Goal: Information Seeking & Learning: Learn about a topic

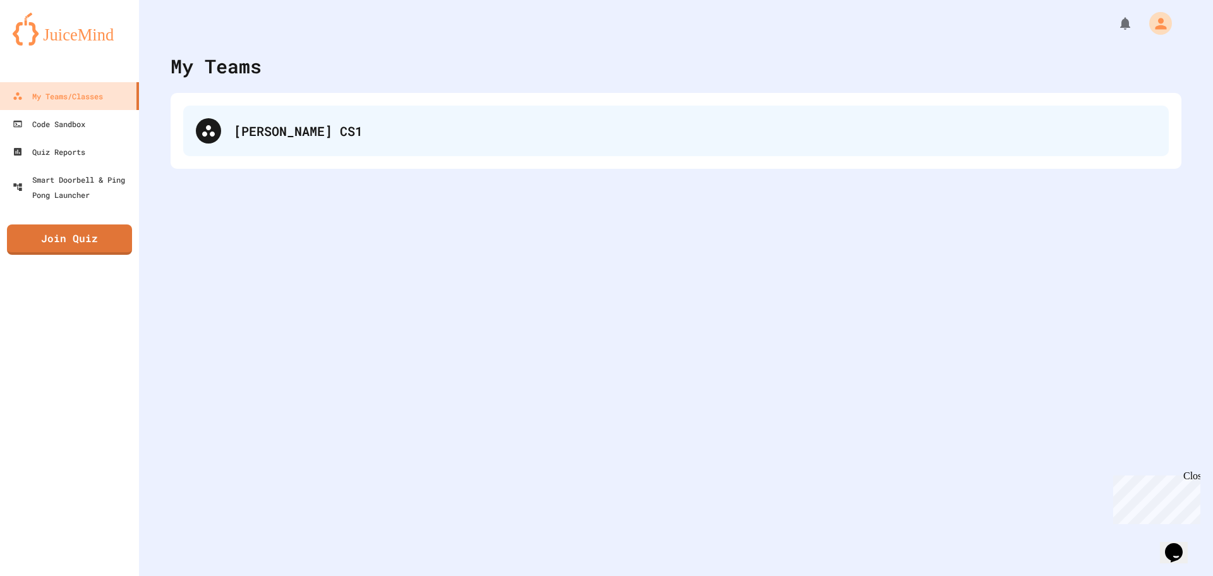
click at [426, 121] on div "[PERSON_NAME] CS1" at bounding box center [695, 130] width 922 height 19
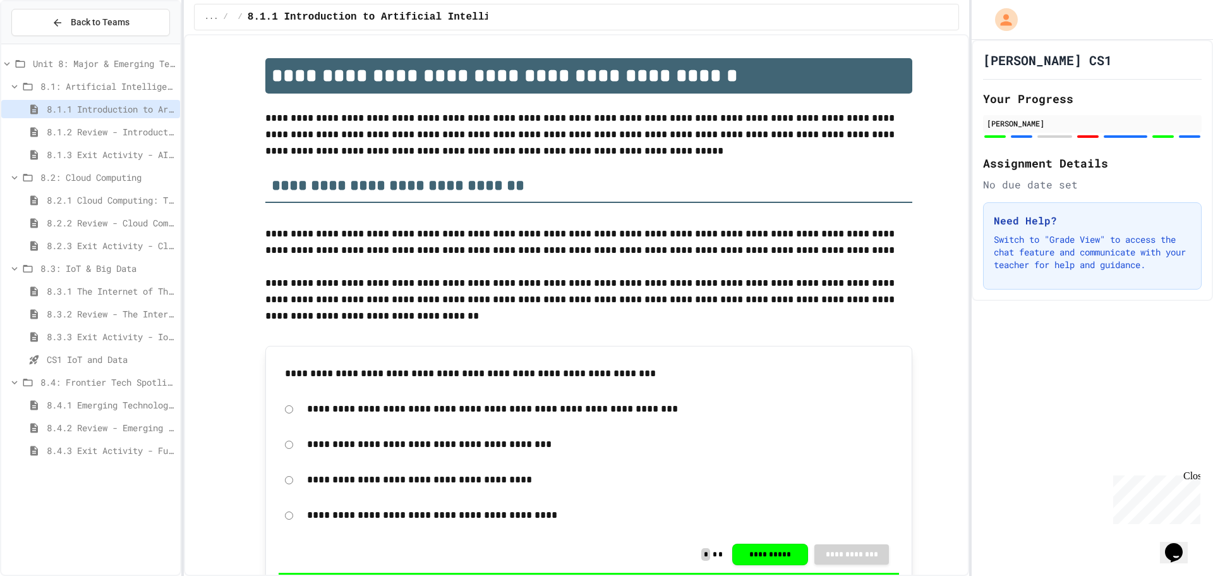
click at [131, 88] on span "8.1: Artificial Intelligence Basics" at bounding box center [107, 86] width 135 height 13
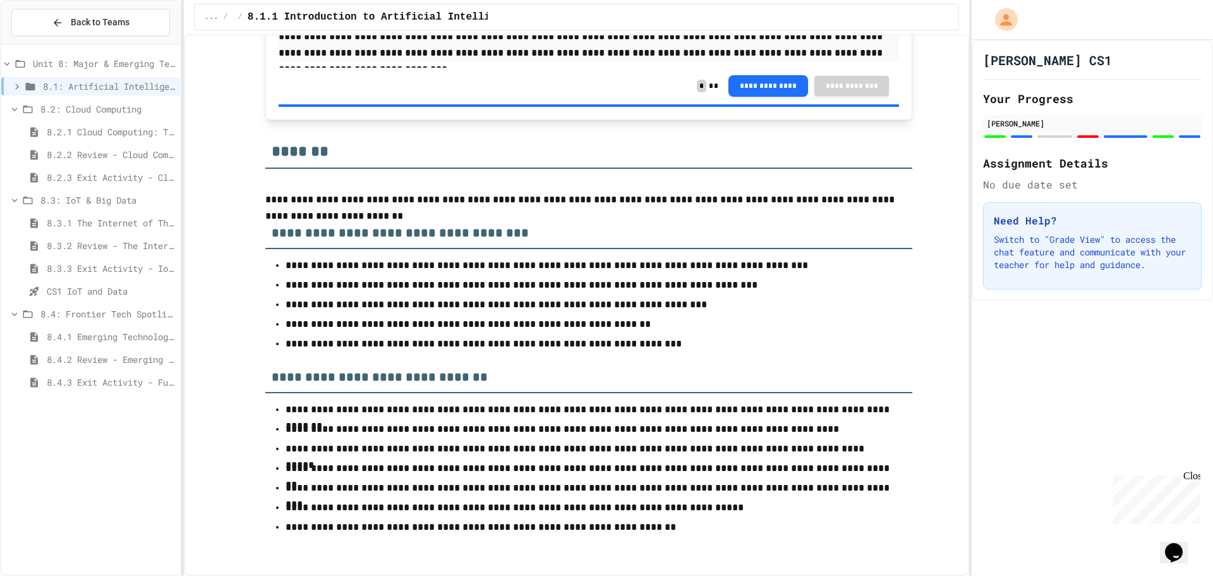
click at [85, 126] on span "8.2.1 Cloud Computing: Transforming the Digital World" at bounding box center [111, 131] width 128 height 13
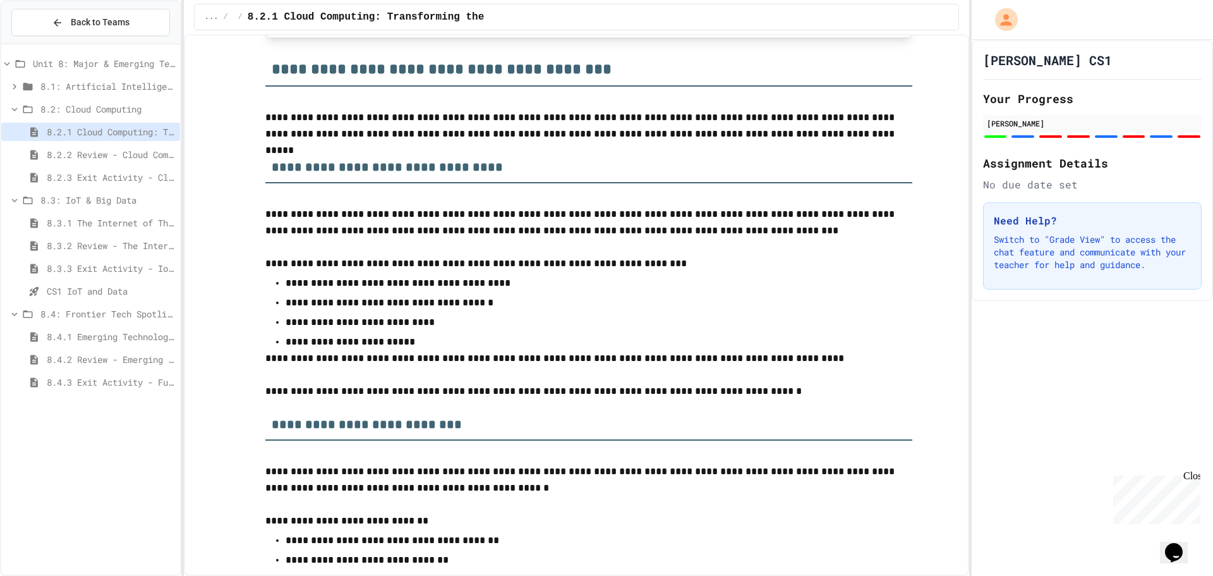
scroll to position [1137, 0]
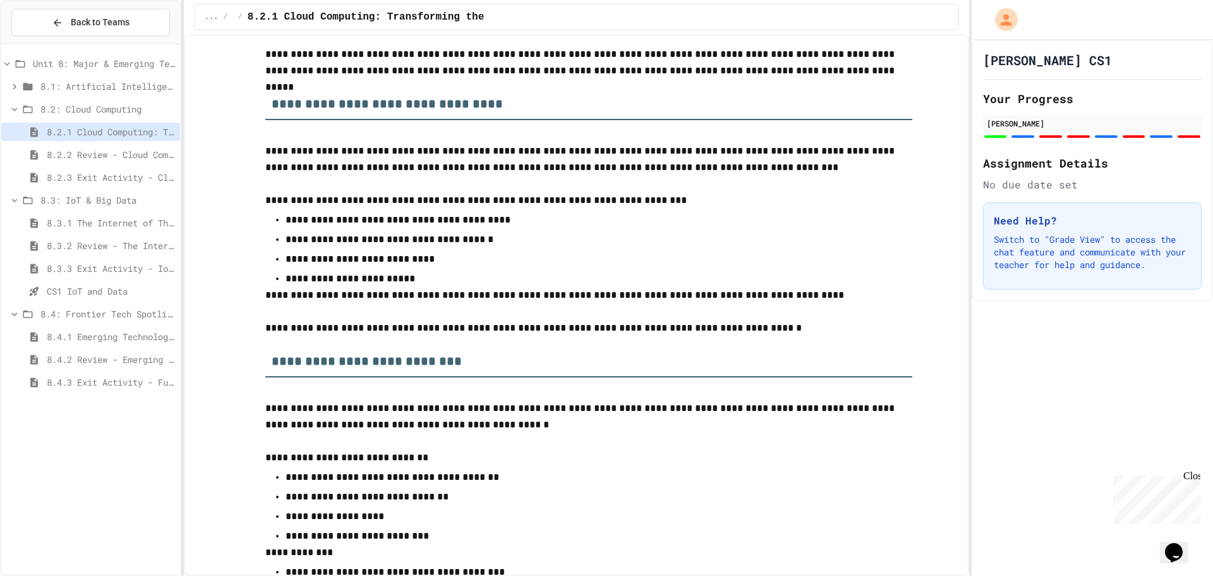
click at [113, 221] on span "8.3.1 The Internet of Things and Big Data: Our Connected Digital World" at bounding box center [111, 222] width 128 height 13
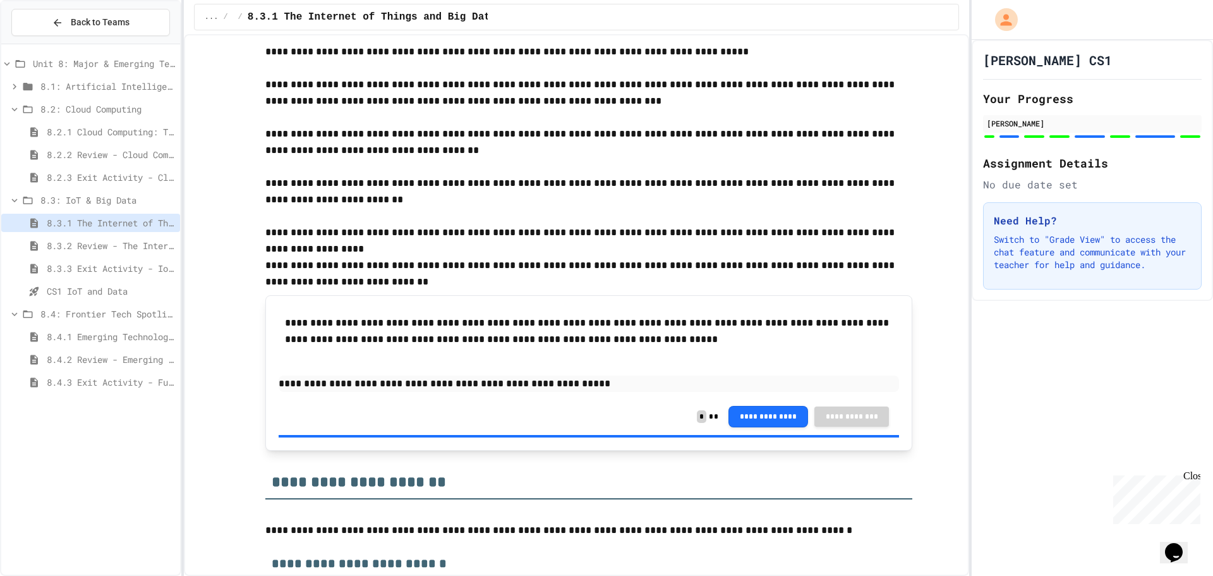
scroll to position [2274, 0]
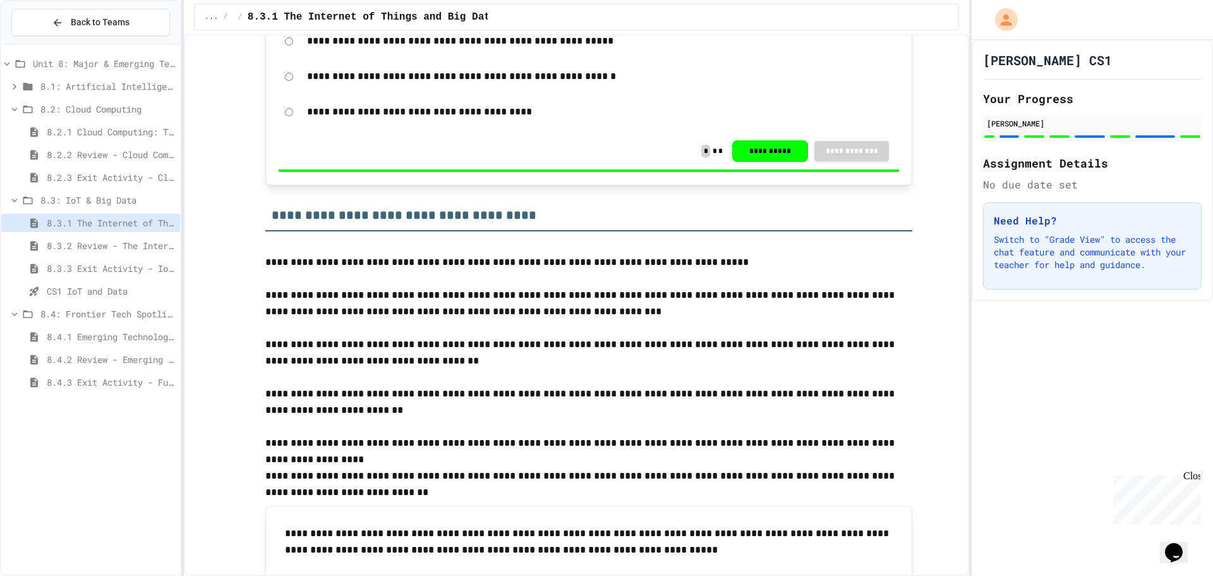
click at [126, 85] on span "8.1: Artificial Intelligence Basics" at bounding box center [107, 86] width 135 height 13
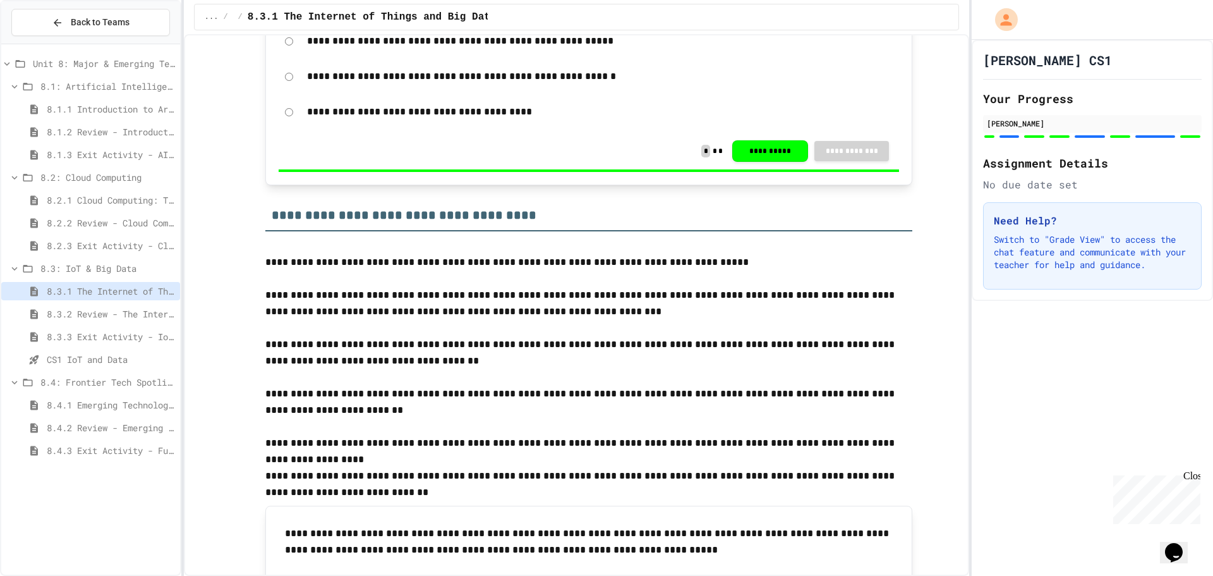
click at [123, 109] on span "8.1.1 Introduction to Artificial Intelligence" at bounding box center [111, 108] width 128 height 13
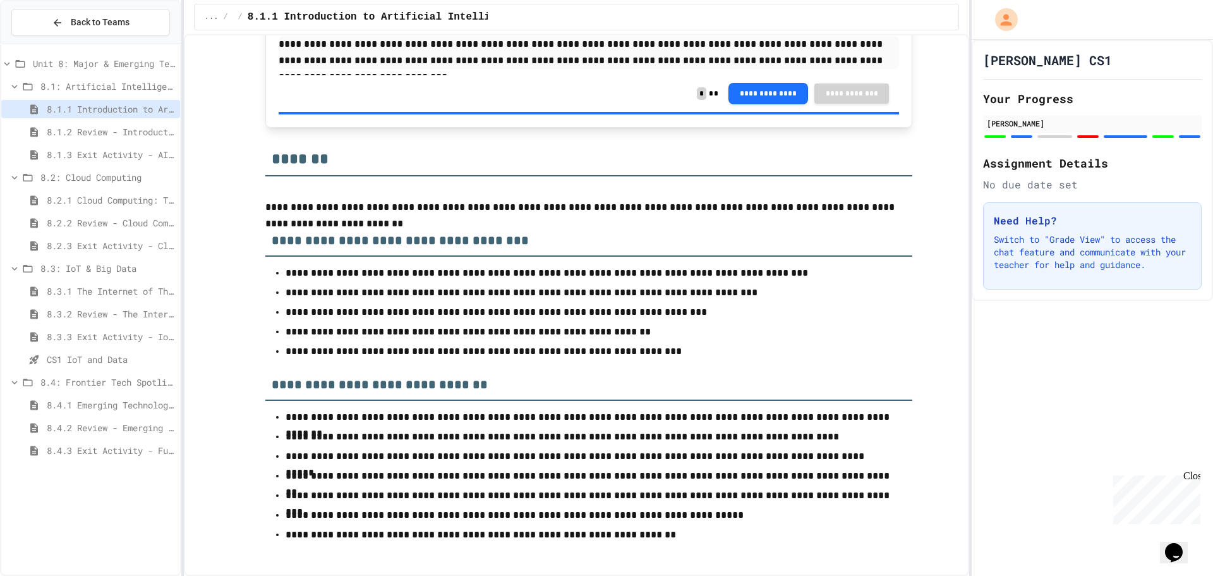
scroll to position [5237, 0]
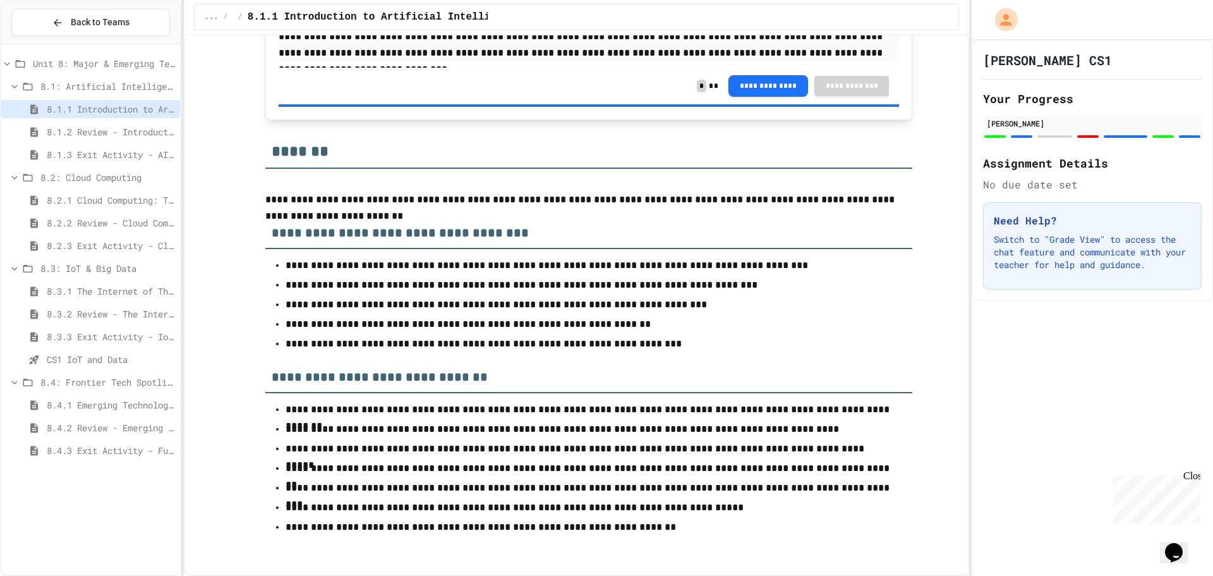
click at [139, 131] on span "8.1.2 Review - Introduction to Artificial Intelligence" at bounding box center [111, 131] width 128 height 13
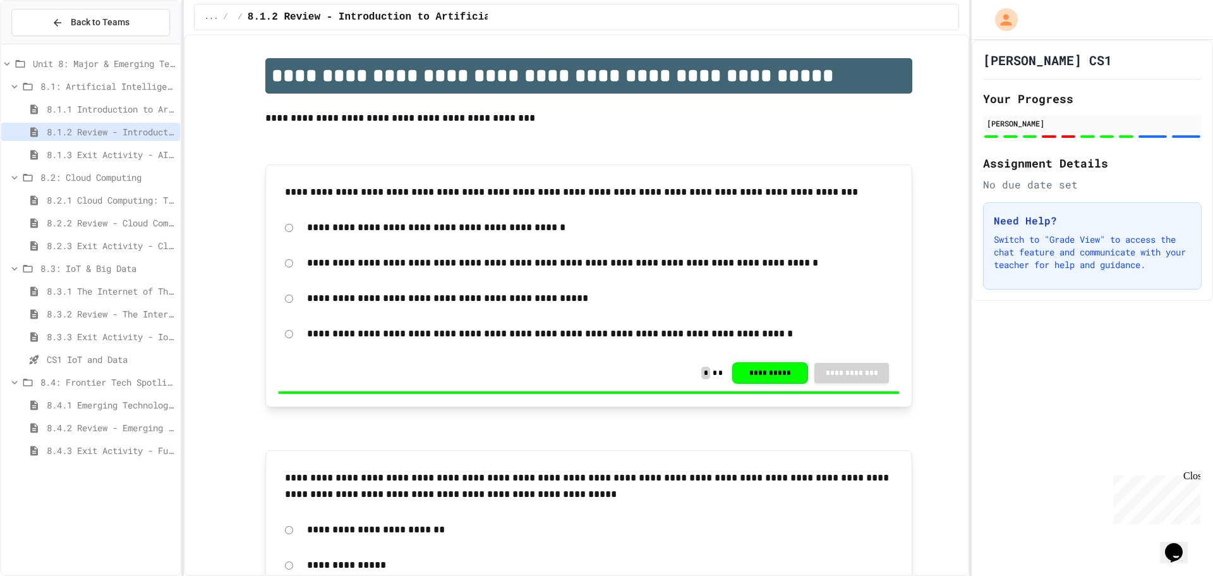
click at [138, 156] on span "8.1.3 Exit Activity - AI Detective" at bounding box center [111, 154] width 128 height 13
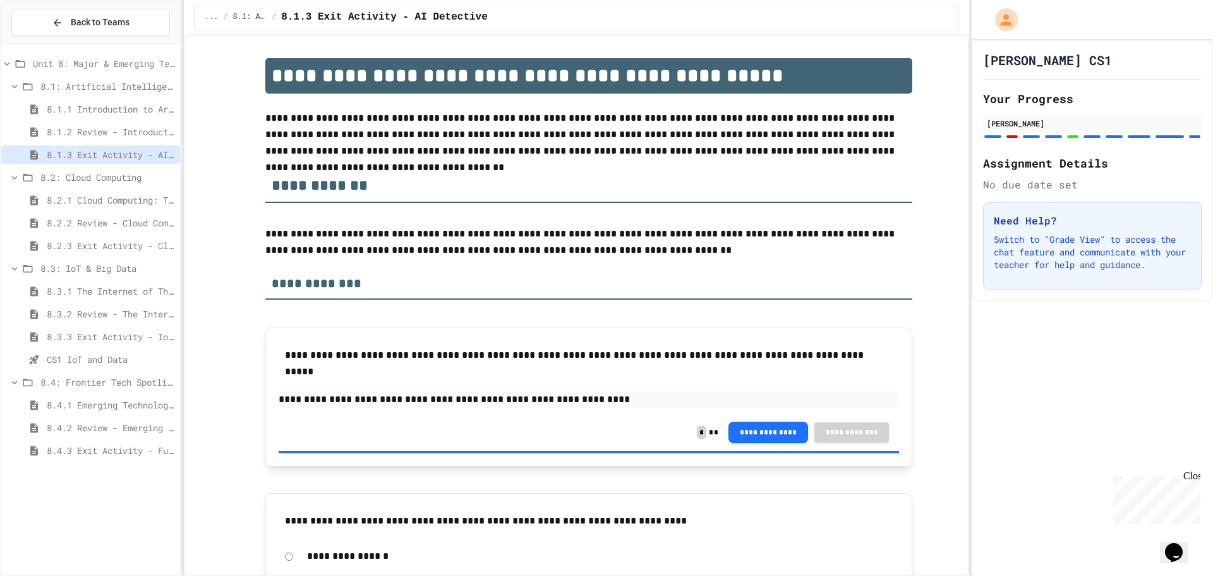
click at [133, 199] on span "8.2.1 Cloud Computing: Transforming the Digital World" at bounding box center [111, 199] width 128 height 13
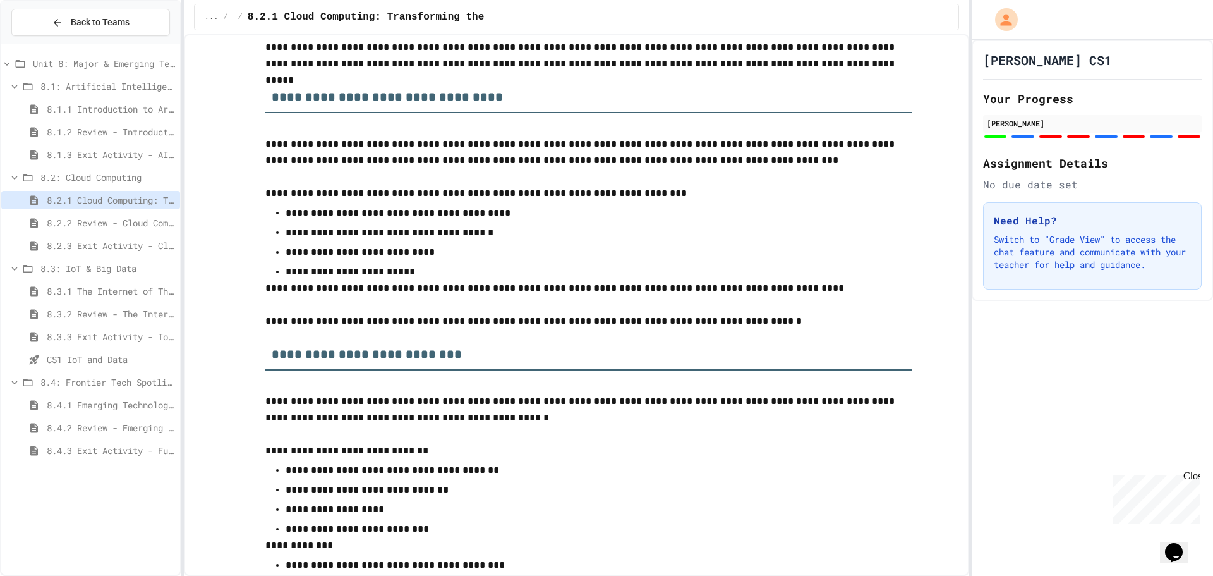
scroll to position [1137, 0]
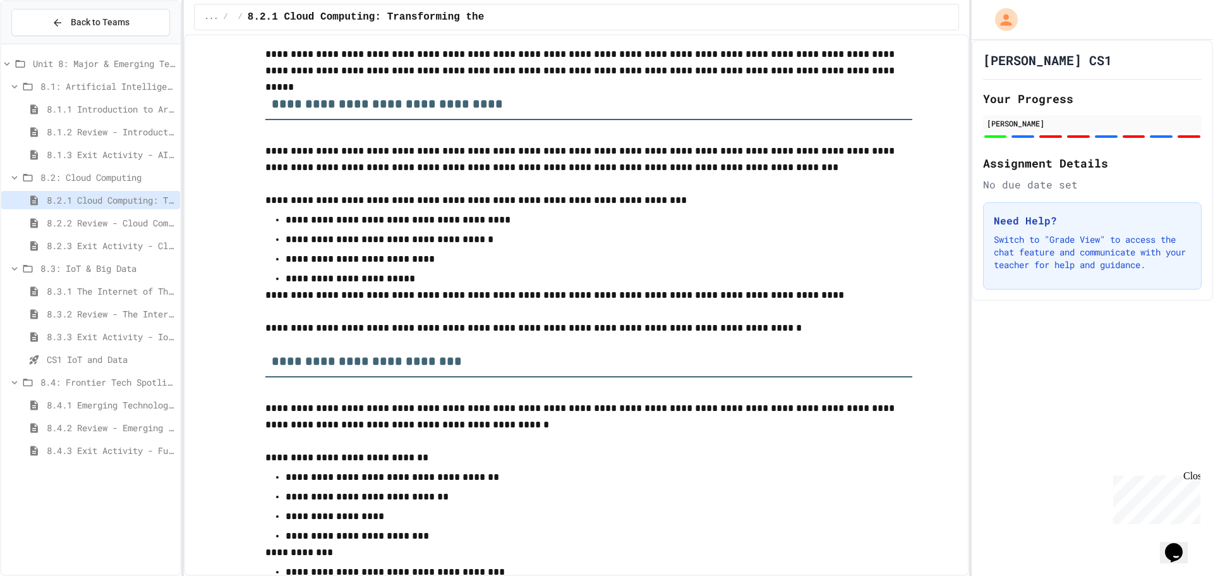
click at [160, 224] on span "8.2.2 Review - Cloud Computing" at bounding box center [111, 222] width 128 height 13
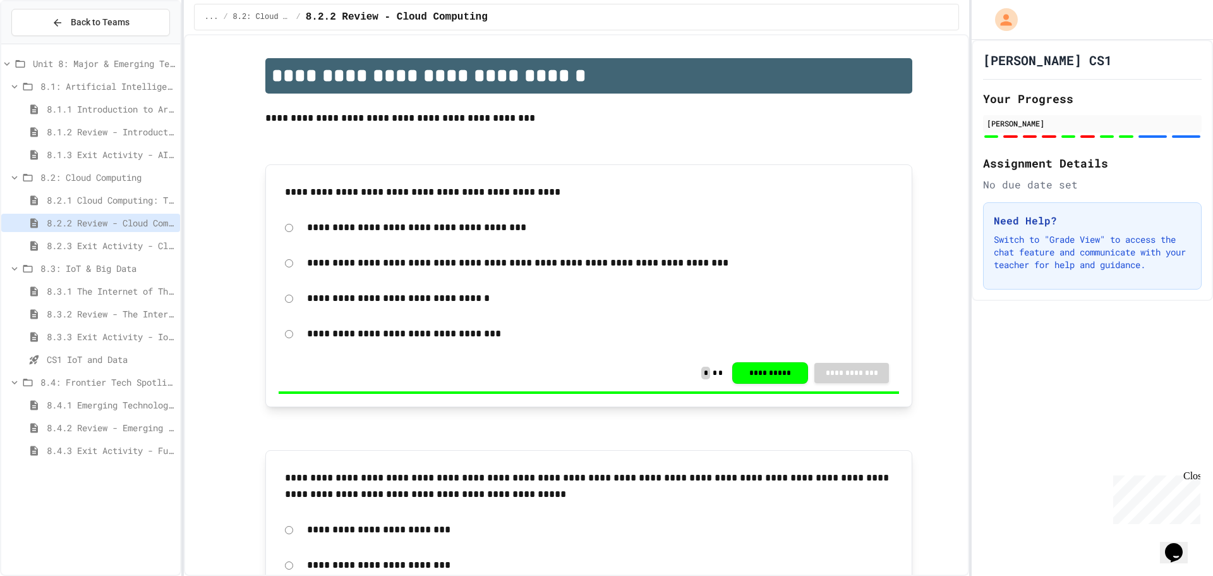
click at [167, 200] on span "8.2.1 Cloud Computing: Transforming the Digital World" at bounding box center [111, 199] width 128 height 13
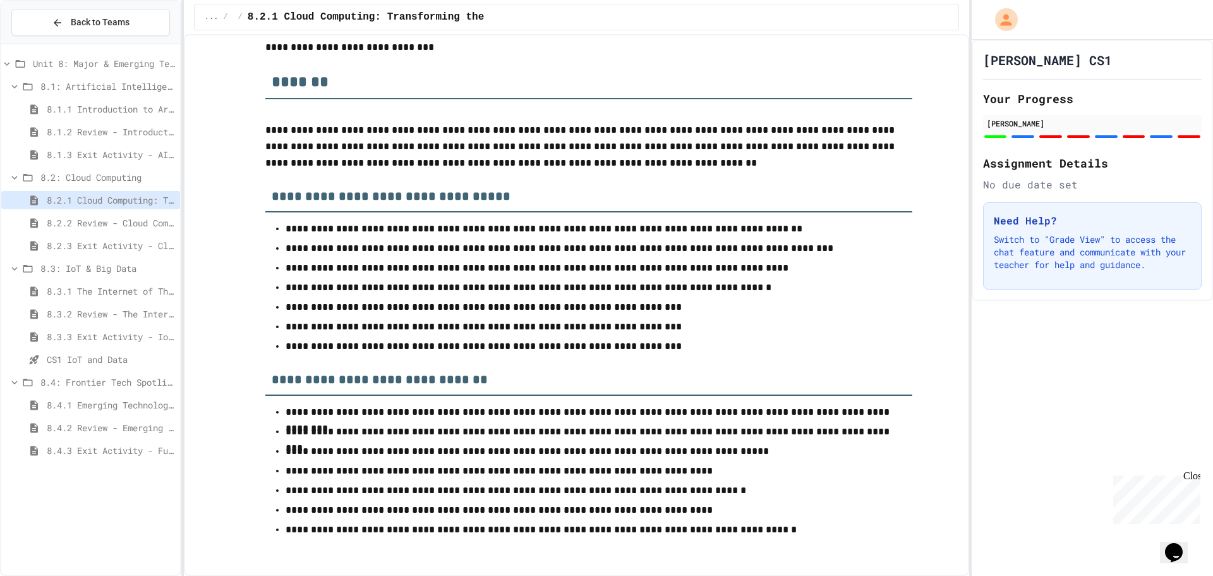
scroll to position [5872, 0]
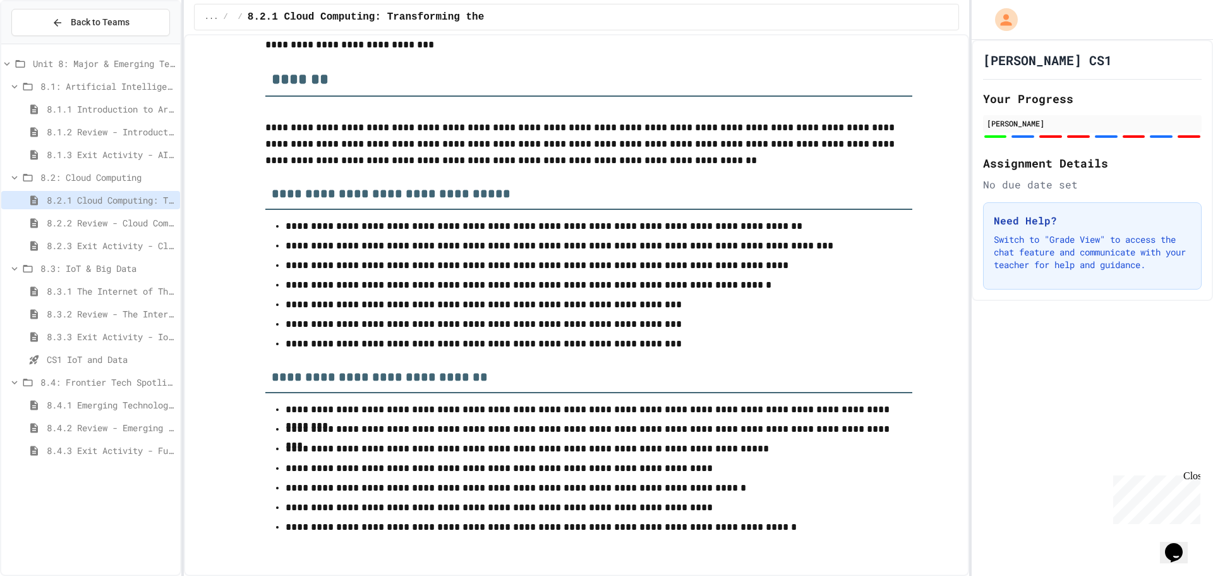
click at [135, 217] on span "8.2.2 Review - Cloud Computing" at bounding box center [111, 222] width 128 height 13
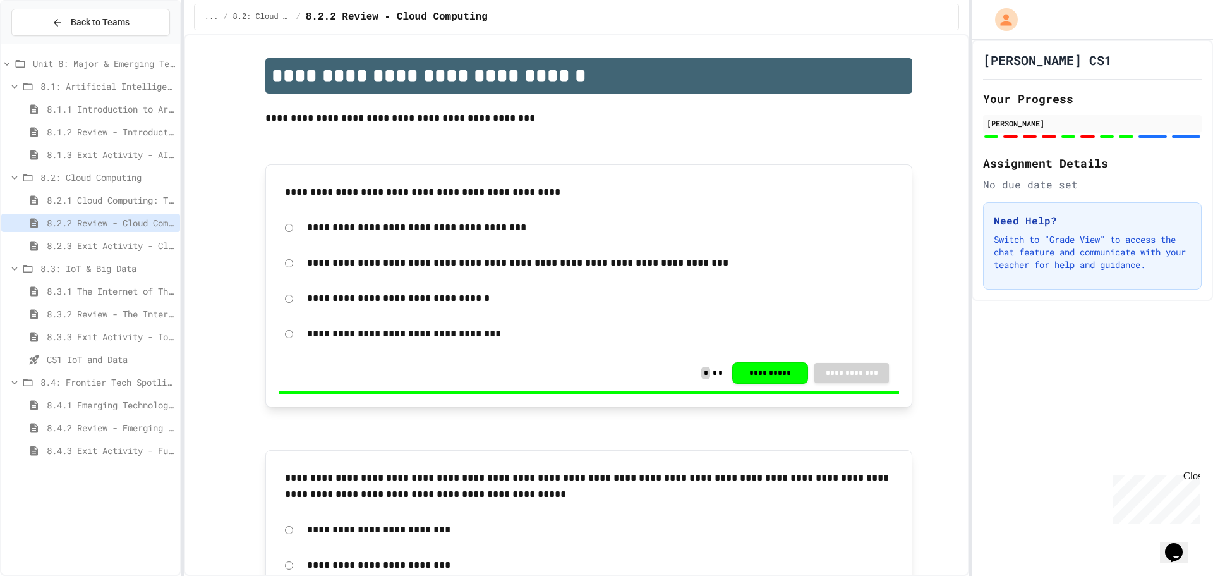
click at [131, 286] on span "8.3.1 The Internet of Things and Big Data: Our Connected Digital World" at bounding box center [111, 290] width 128 height 13
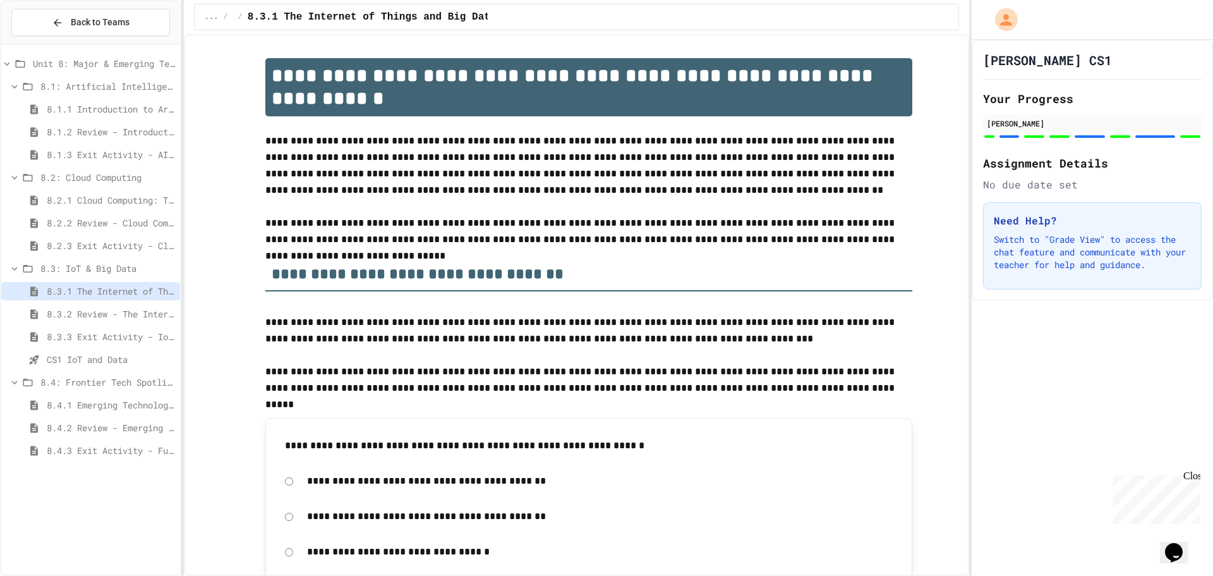
click at [146, 202] on span "8.2.1 Cloud Computing: Transforming the Digital World" at bounding box center [111, 199] width 128 height 13
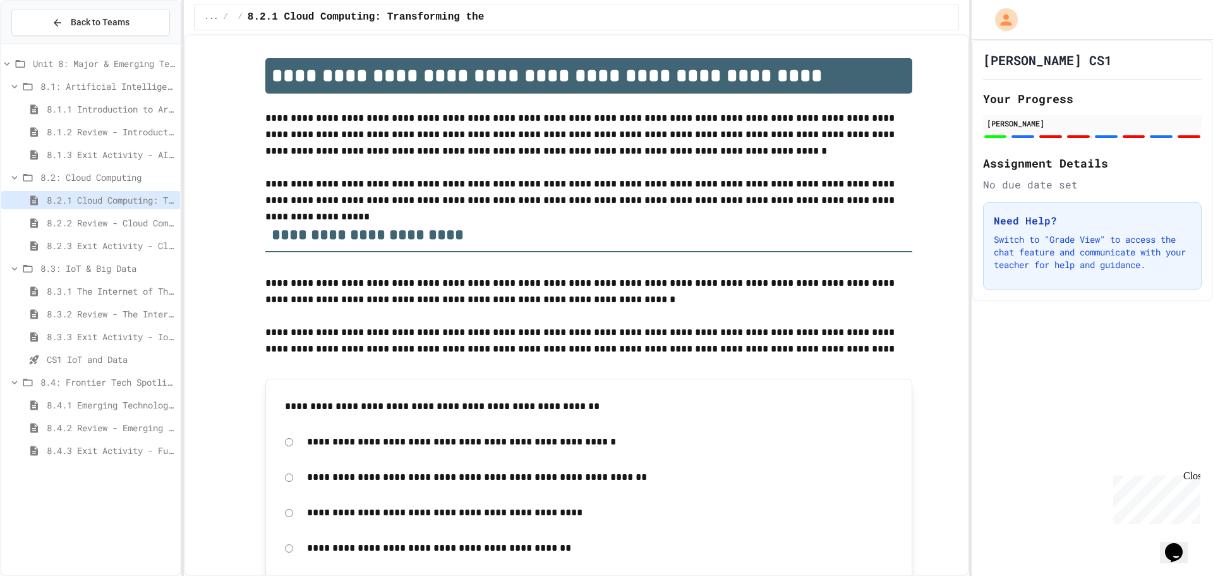
click at [133, 287] on span "8.3.1 The Internet of Things and Big Data: Our Connected Digital World" at bounding box center [111, 290] width 128 height 13
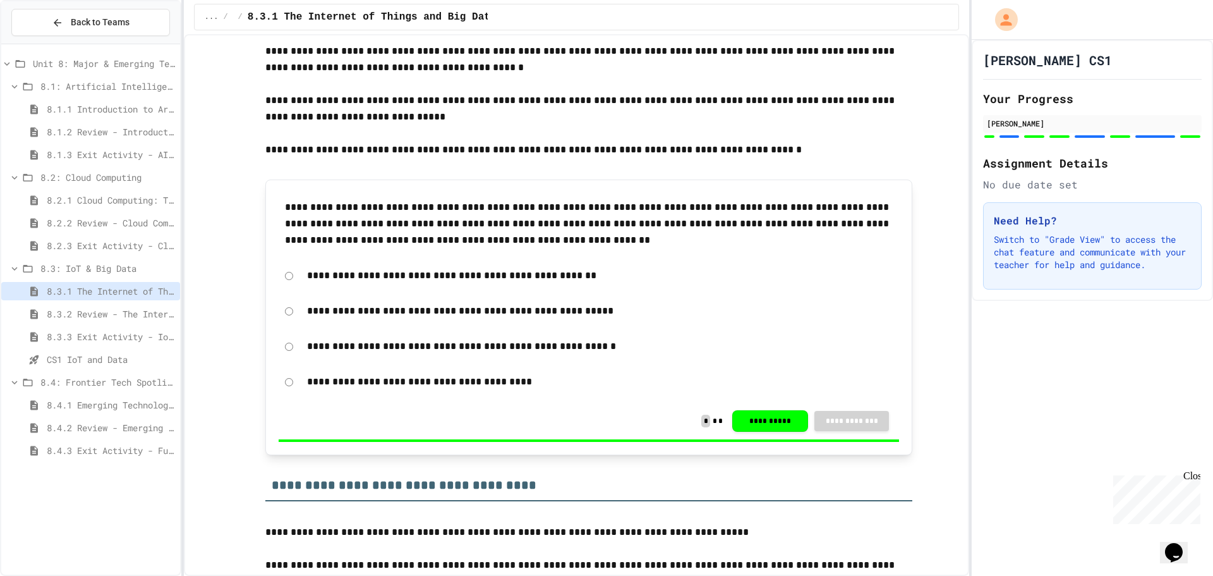
scroll to position [2022, 0]
